Goal: Task Accomplishment & Management: Manage account settings

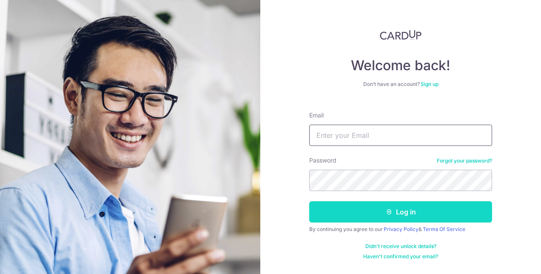
type input "[EMAIL_ADDRESS][DOMAIN_NAME]"
drag, startPoint x: 343, startPoint y: 220, endPoint x: 329, endPoint y: 219, distance: 13.7
click at [344, 220] on button "Log in" at bounding box center [400, 211] width 183 height 21
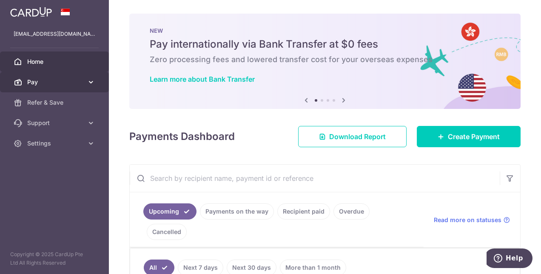
click at [59, 83] on span "Pay" at bounding box center [55, 82] width 56 height 9
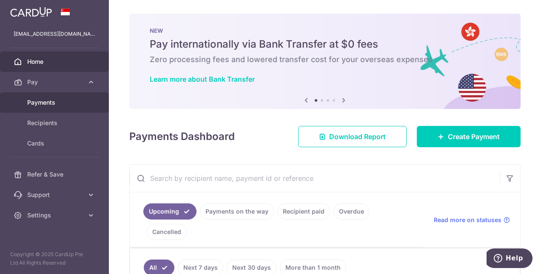
click at [56, 100] on span "Payments" at bounding box center [55, 102] width 56 height 9
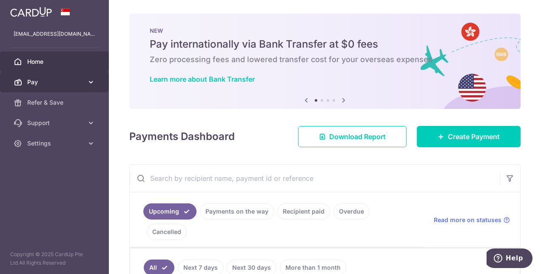
click at [42, 81] on span "Pay" at bounding box center [55, 82] width 56 height 9
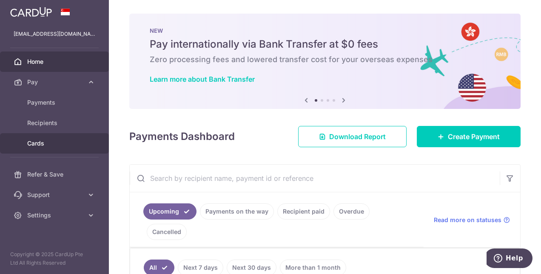
click at [31, 142] on span "Cards" at bounding box center [55, 143] width 56 height 9
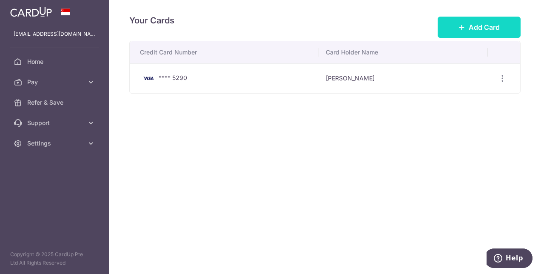
click at [471, 28] on span "Add Card" at bounding box center [484, 27] width 31 height 10
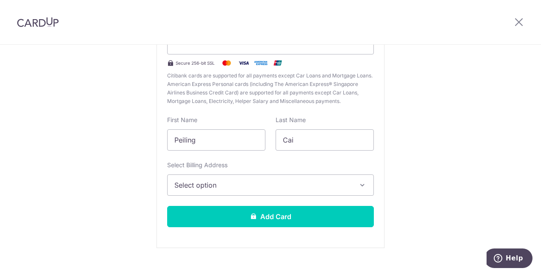
scroll to position [127, 0]
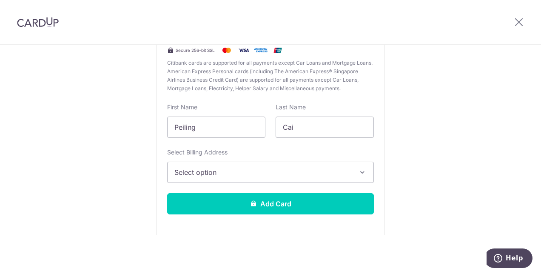
click at [249, 175] on span "Select option" at bounding box center [263, 172] width 177 height 10
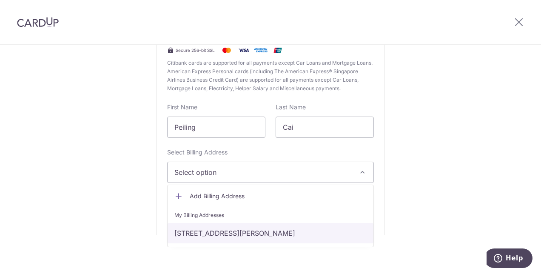
click at [241, 229] on link "[STREET_ADDRESS][PERSON_NAME]" at bounding box center [271, 233] width 206 height 20
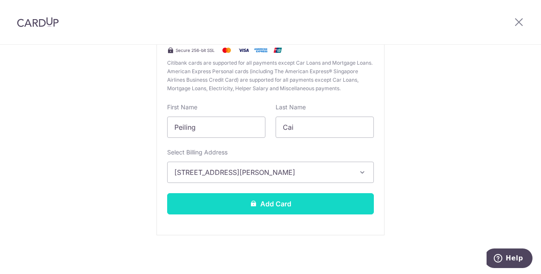
click at [246, 202] on button "Add Card" at bounding box center [270, 203] width 207 height 21
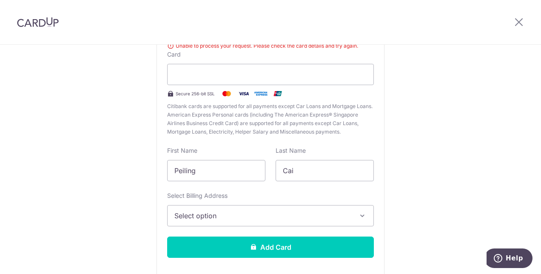
scroll to position [135, 0]
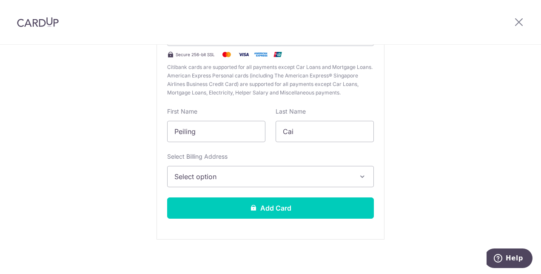
click at [246, 175] on span "Select option" at bounding box center [263, 177] width 177 height 10
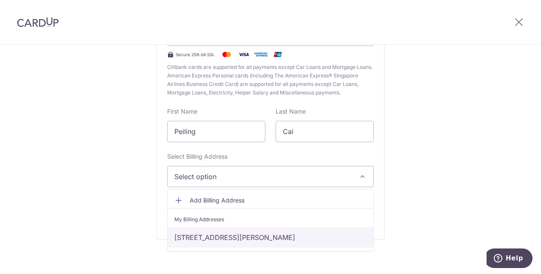
click at [226, 230] on link "[STREET_ADDRESS][PERSON_NAME]" at bounding box center [271, 237] width 206 height 20
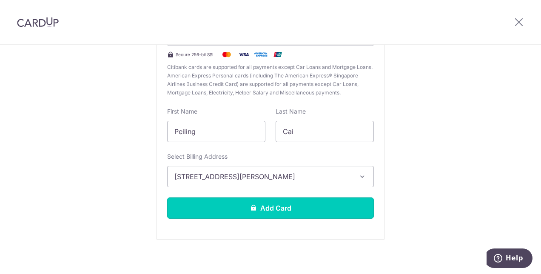
click at [229, 203] on button "Add Card" at bounding box center [270, 208] width 207 height 21
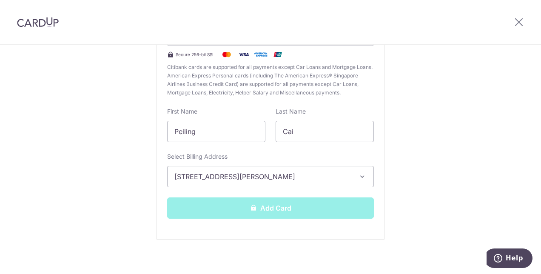
scroll to position [92, 0]
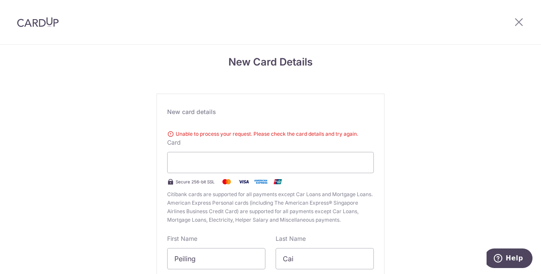
scroll to position [7, 0]
click at [517, 22] on icon at bounding box center [519, 22] width 10 height 11
